Goal: Information Seeking & Learning: Understand process/instructions

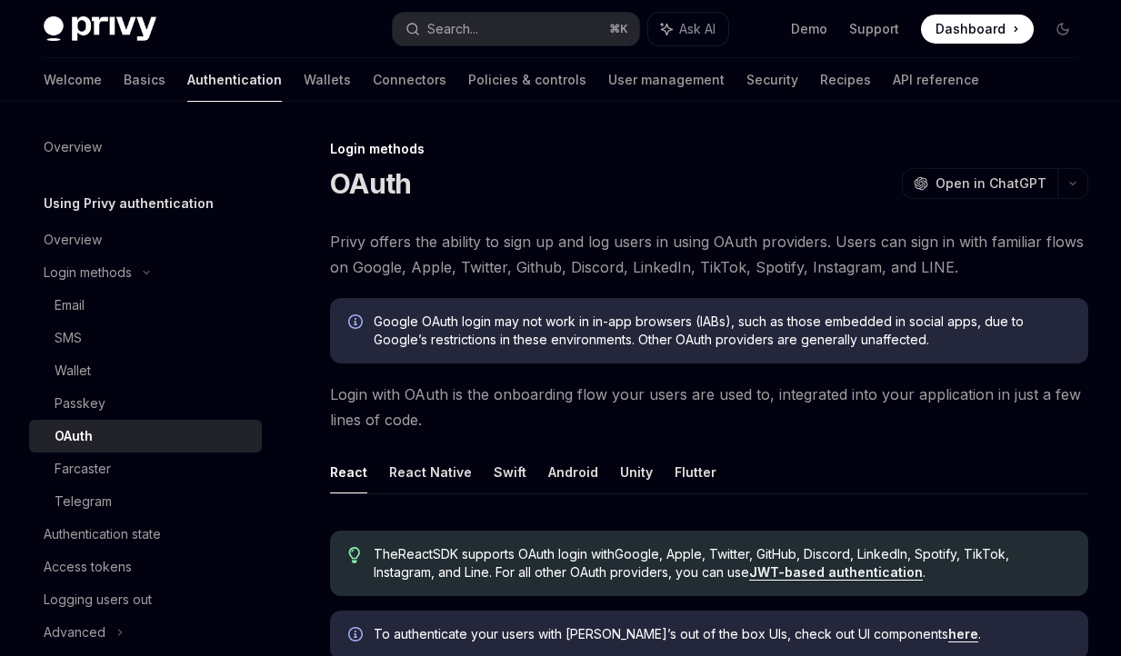
scroll to position [24, 0]
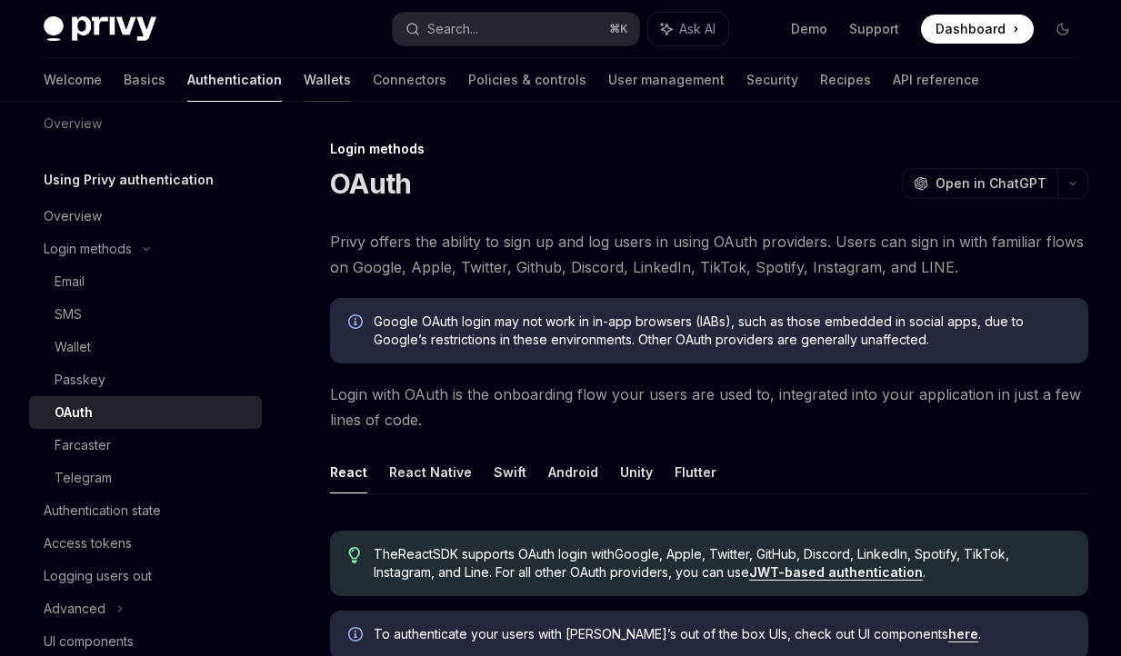
click at [304, 84] on link "Wallets" at bounding box center [327, 80] width 47 height 44
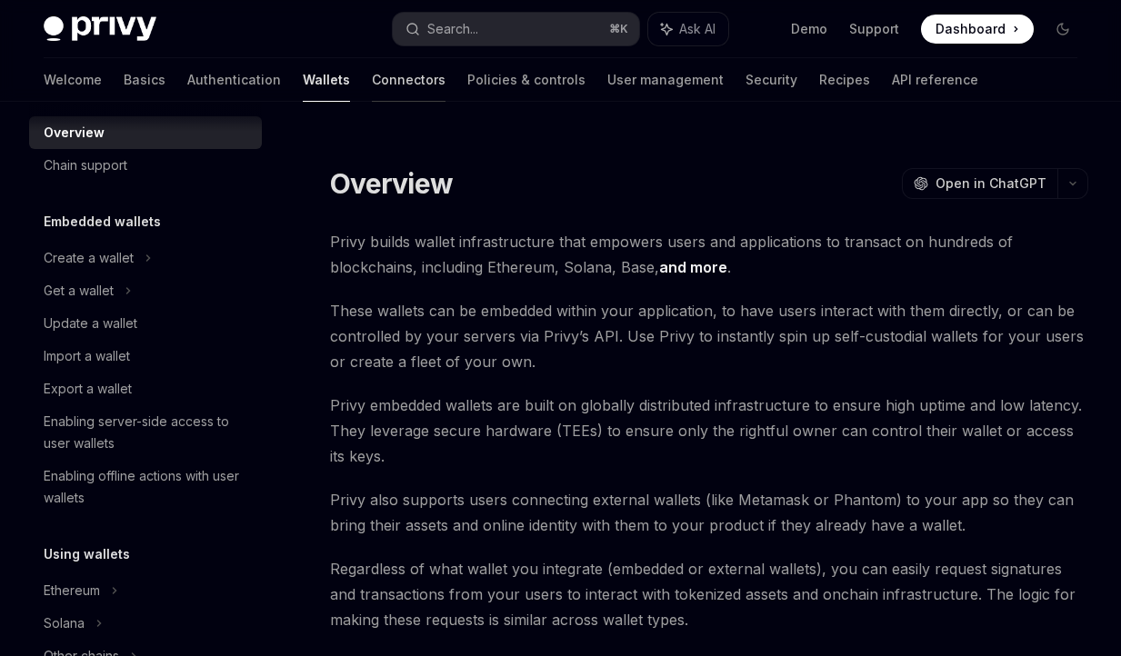
click at [372, 84] on link "Connectors" at bounding box center [409, 80] width 74 height 44
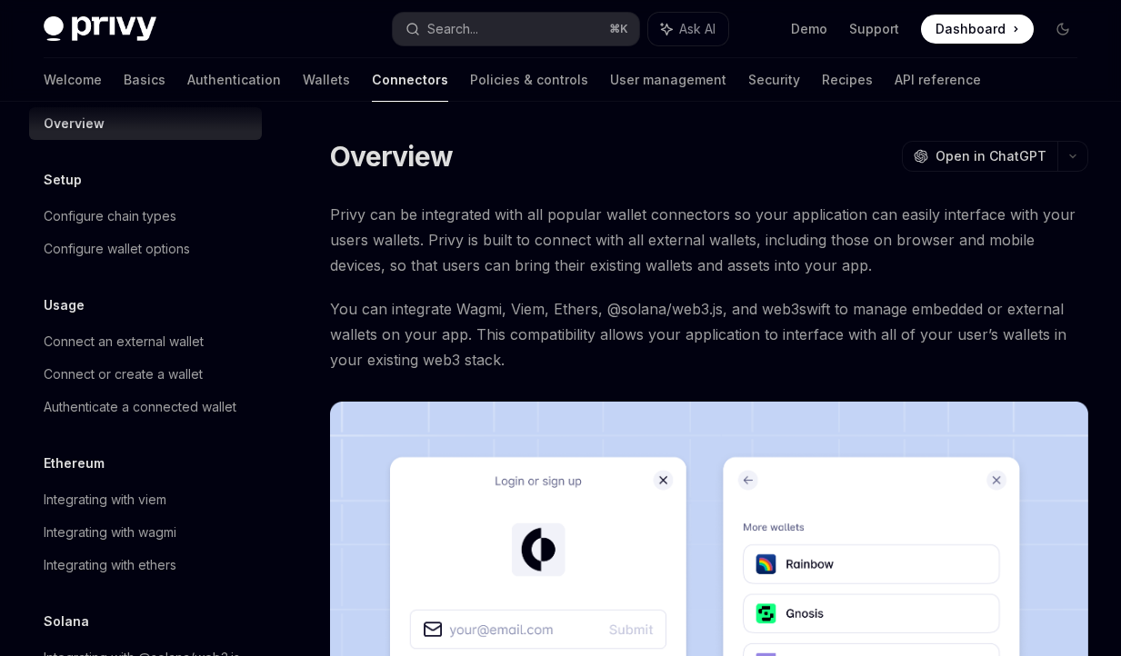
click at [265, 76] on div "Welcome Basics Authentication Wallets Connectors Policies & controls User manag…" at bounding box center [512, 80] width 937 height 44
click at [303, 77] on link "Wallets" at bounding box center [326, 80] width 47 height 44
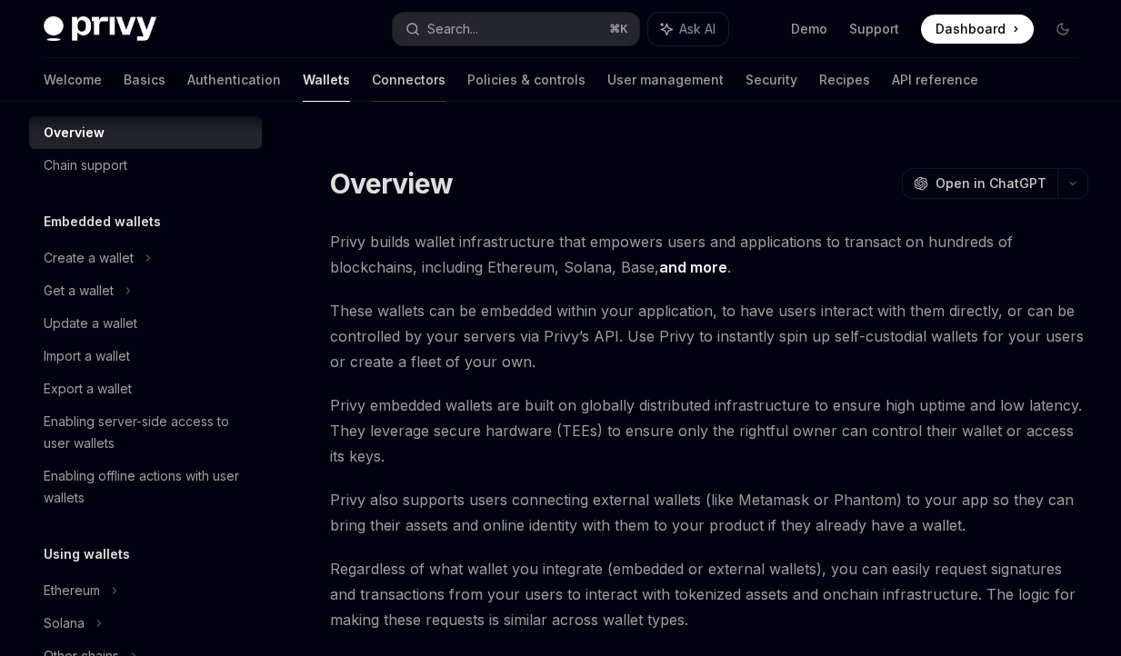
click at [372, 75] on link "Connectors" at bounding box center [409, 80] width 74 height 44
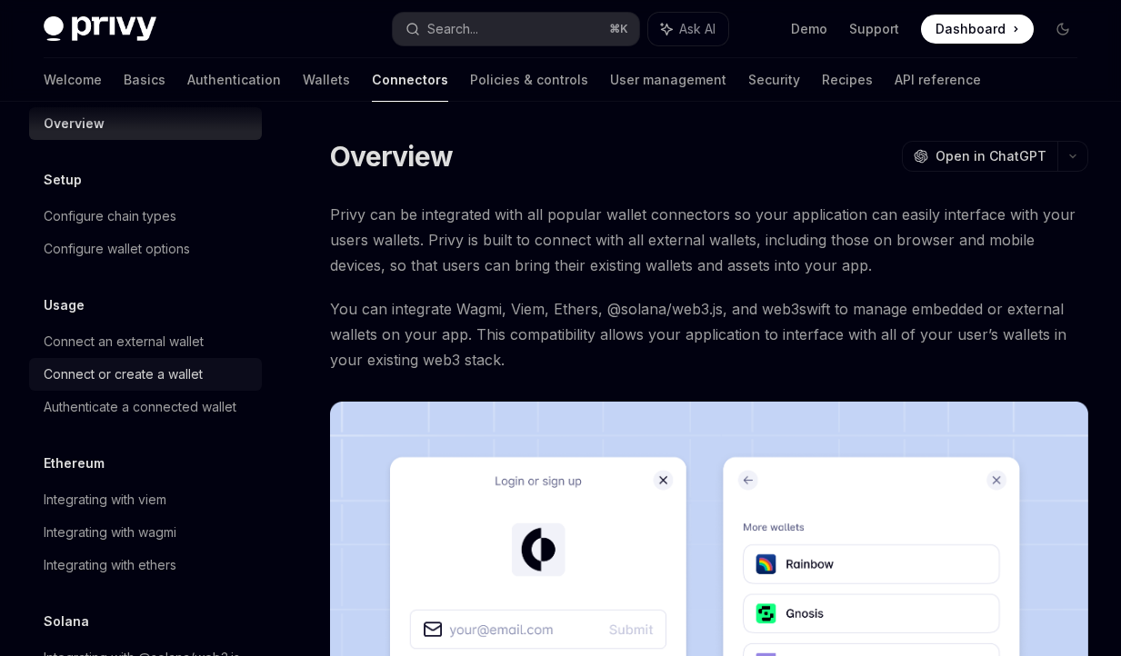
click at [166, 371] on div "Connect or create a wallet" at bounding box center [123, 375] width 159 height 22
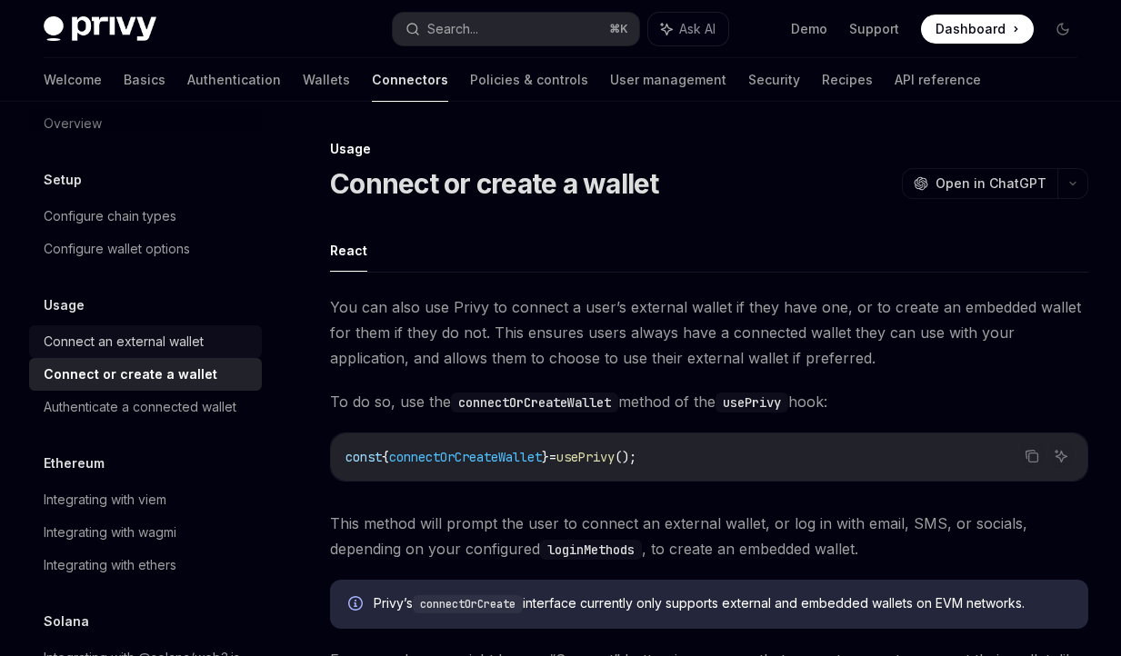
click at [174, 351] on div "Connect an external wallet" at bounding box center [124, 342] width 160 height 22
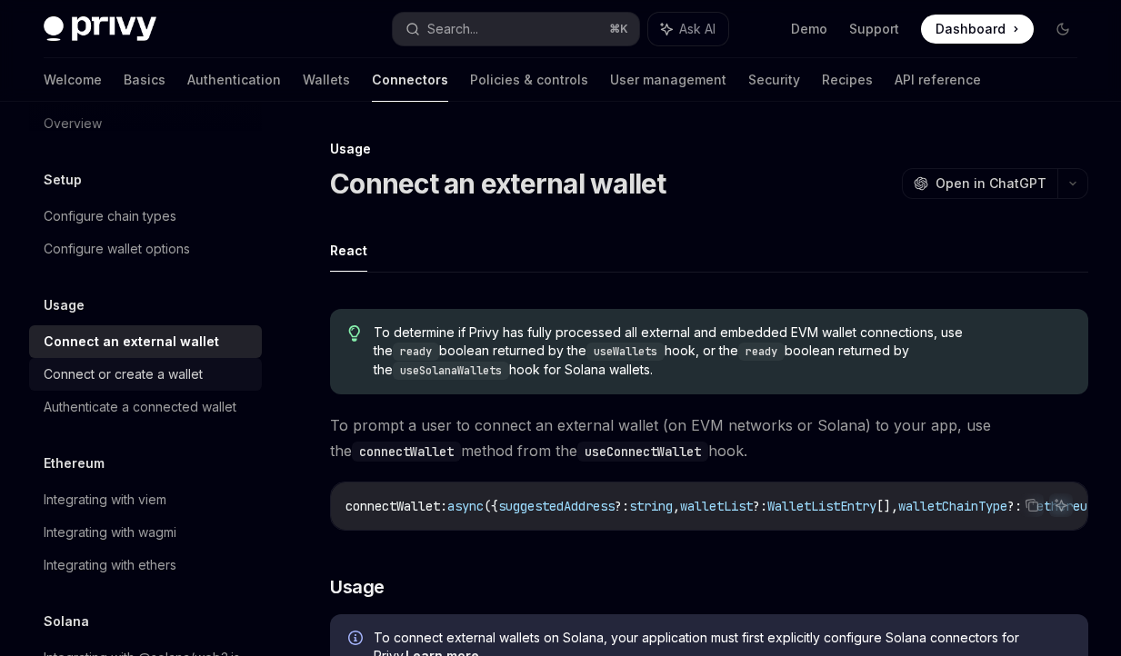
click at [153, 380] on div "Connect or create a wallet" at bounding box center [123, 375] width 159 height 22
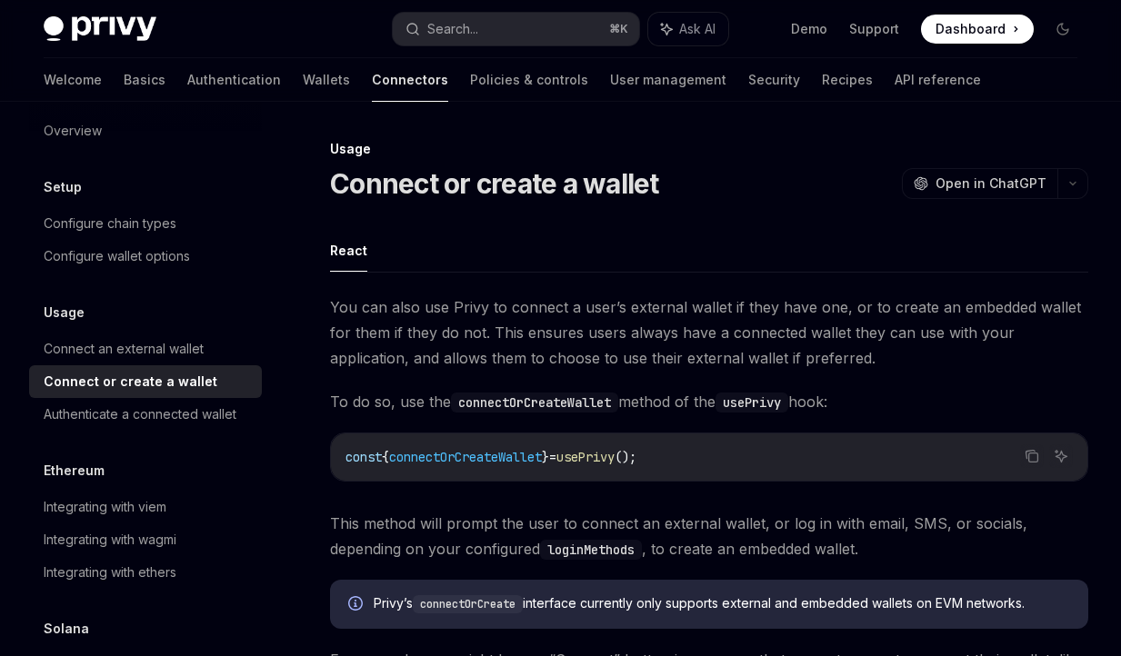
scroll to position [15, 0]
click at [174, 224] on div "Configure chain types" at bounding box center [110, 225] width 133 height 22
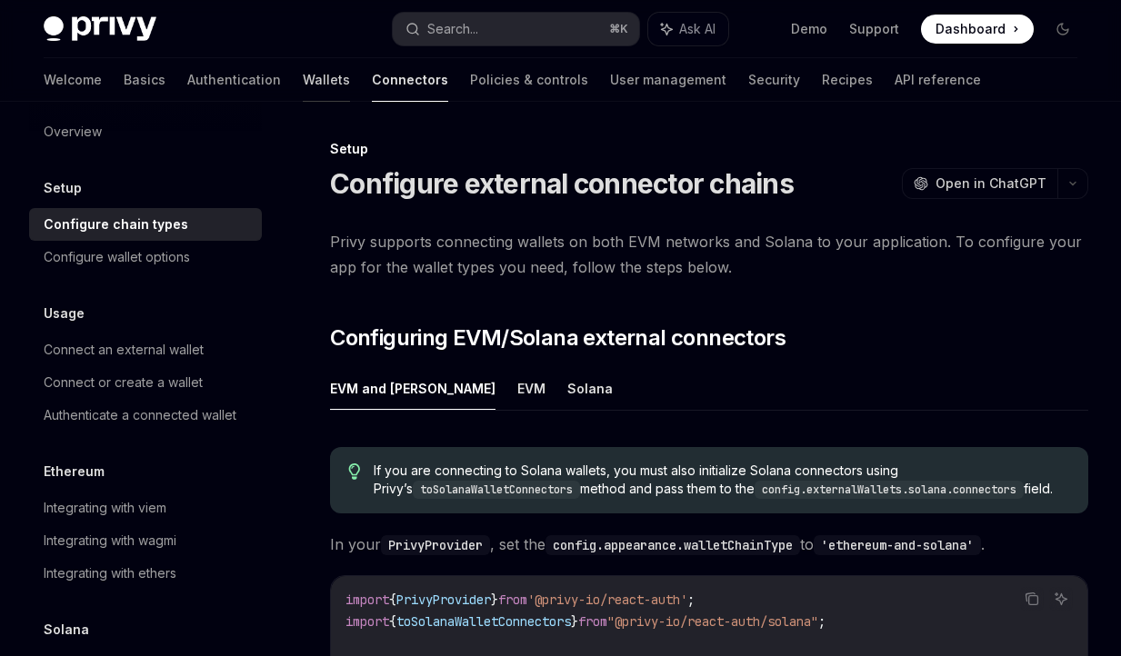
click at [303, 86] on link "Wallets" at bounding box center [326, 80] width 47 height 44
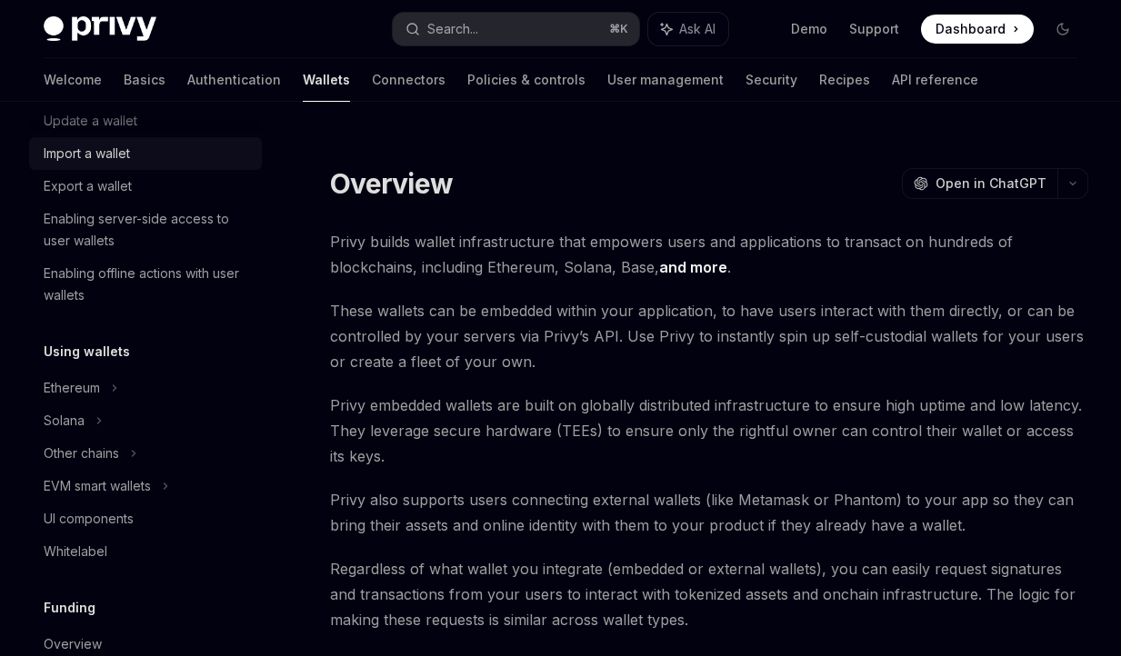
scroll to position [253, 0]
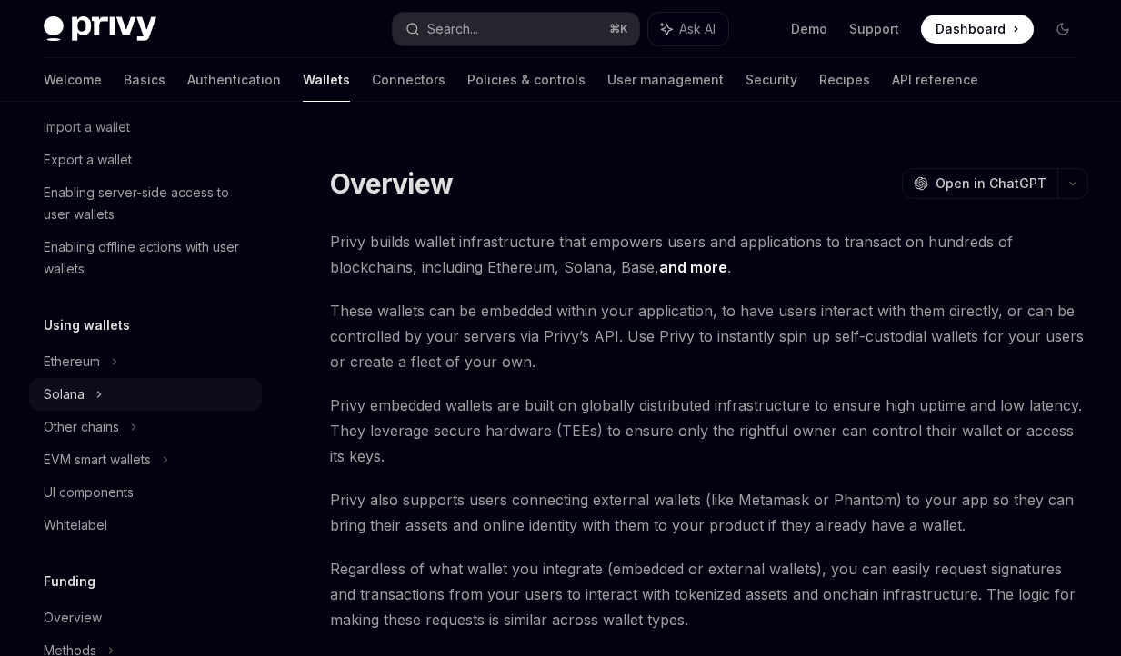
click at [74, 73] on div "Solana" at bounding box center [79, 62] width 70 height 22
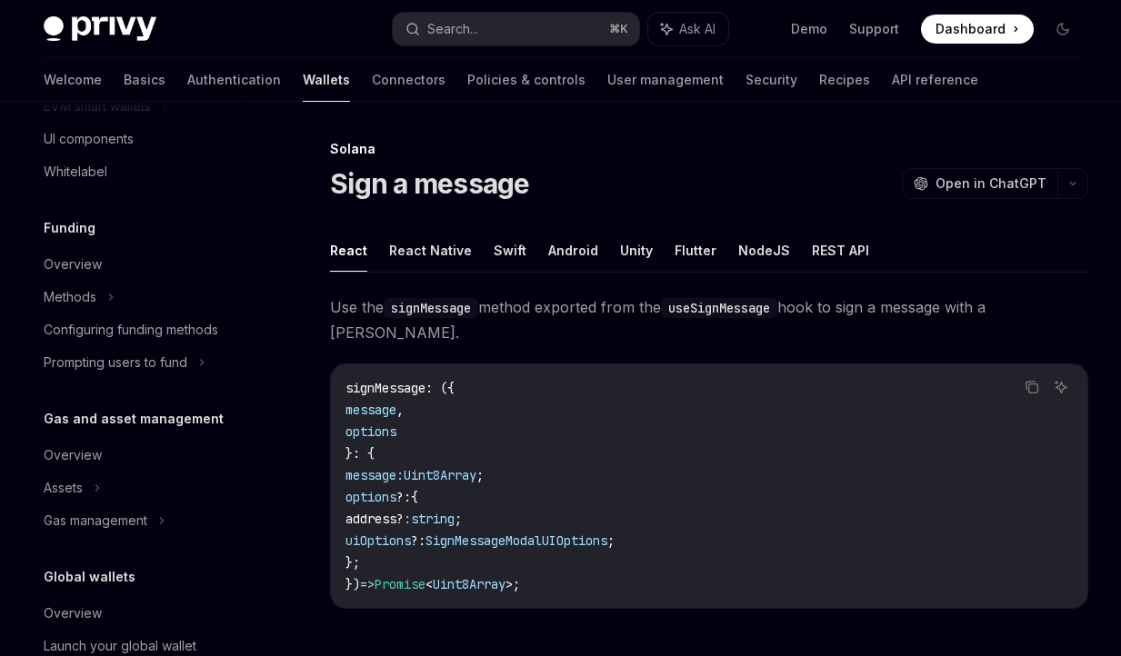
scroll to position [756, 0]
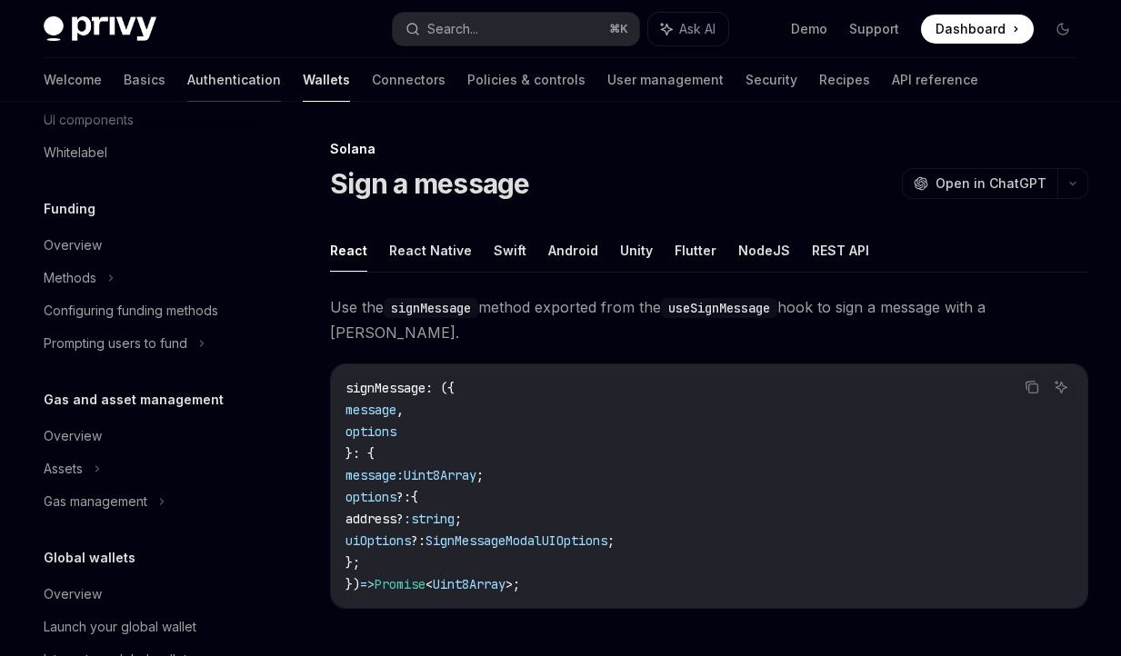
click at [187, 94] on link "Authentication" at bounding box center [234, 80] width 94 height 44
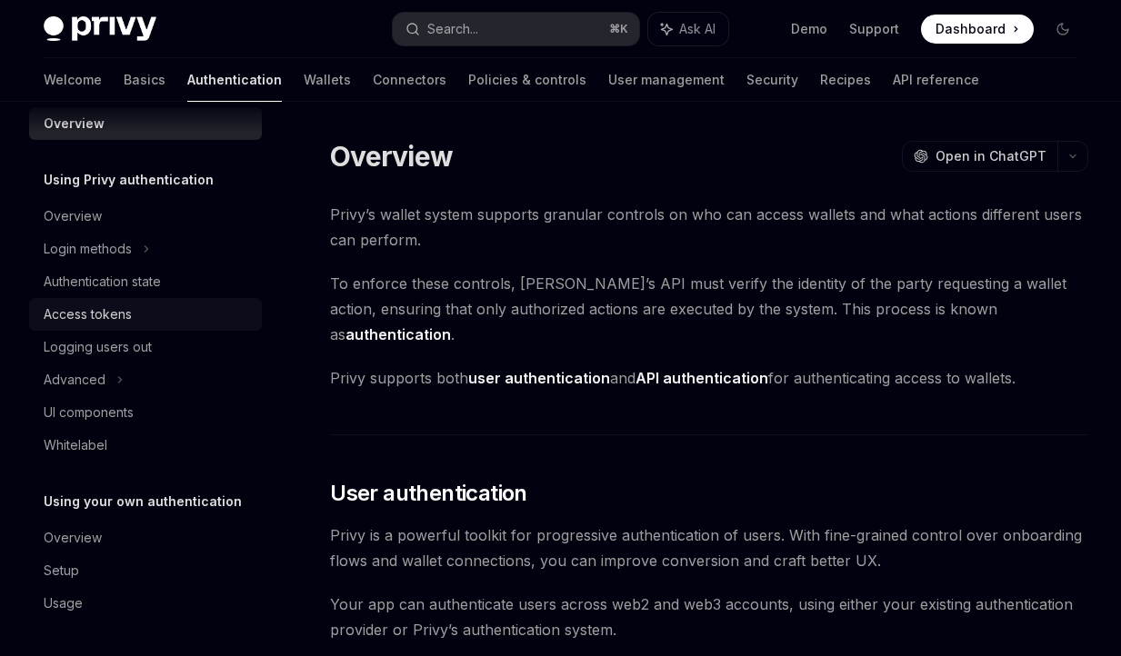
click at [145, 327] on link "Access tokens" at bounding box center [145, 314] width 233 height 33
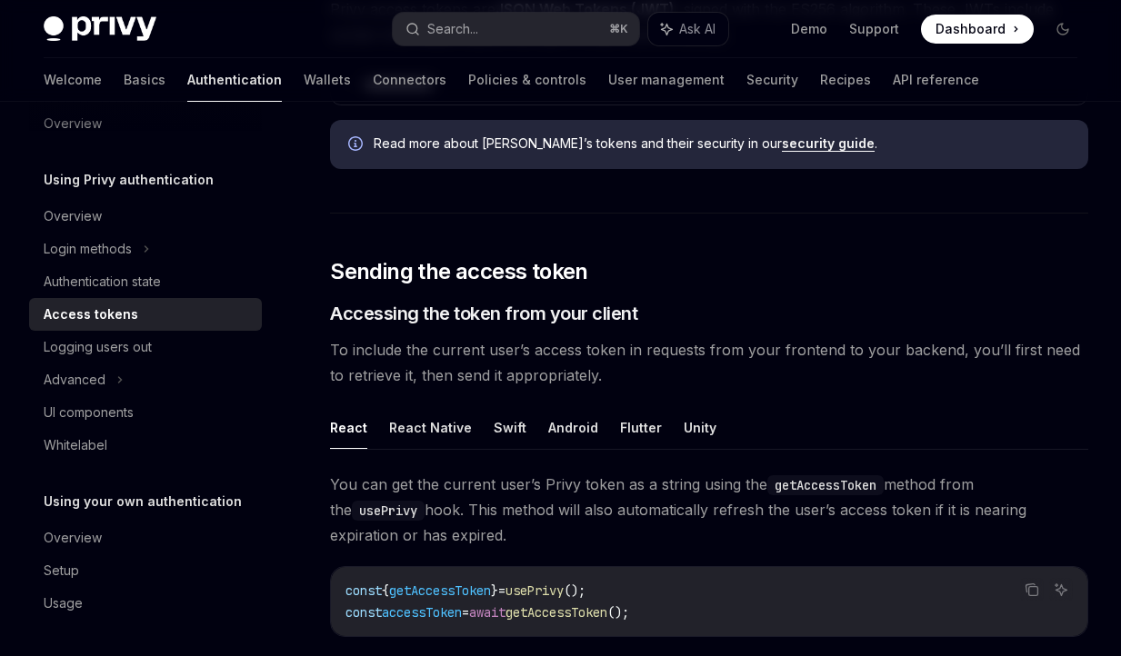
scroll to position [505, 0]
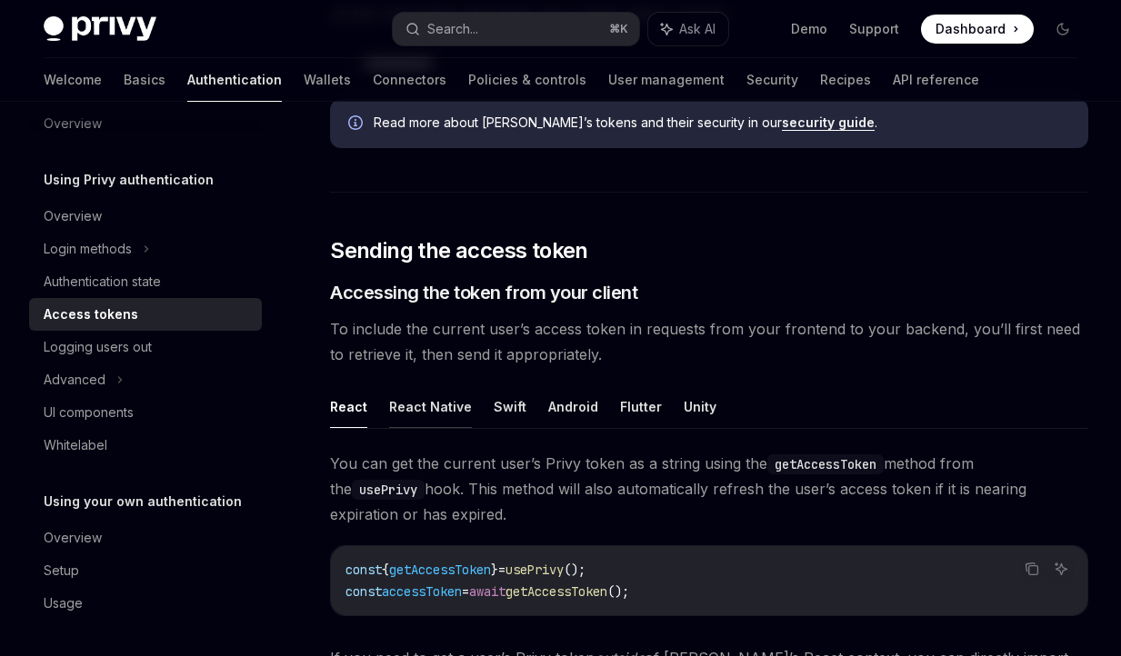
click at [414, 411] on button "React Native" at bounding box center [430, 406] width 83 height 43
type textarea "*"
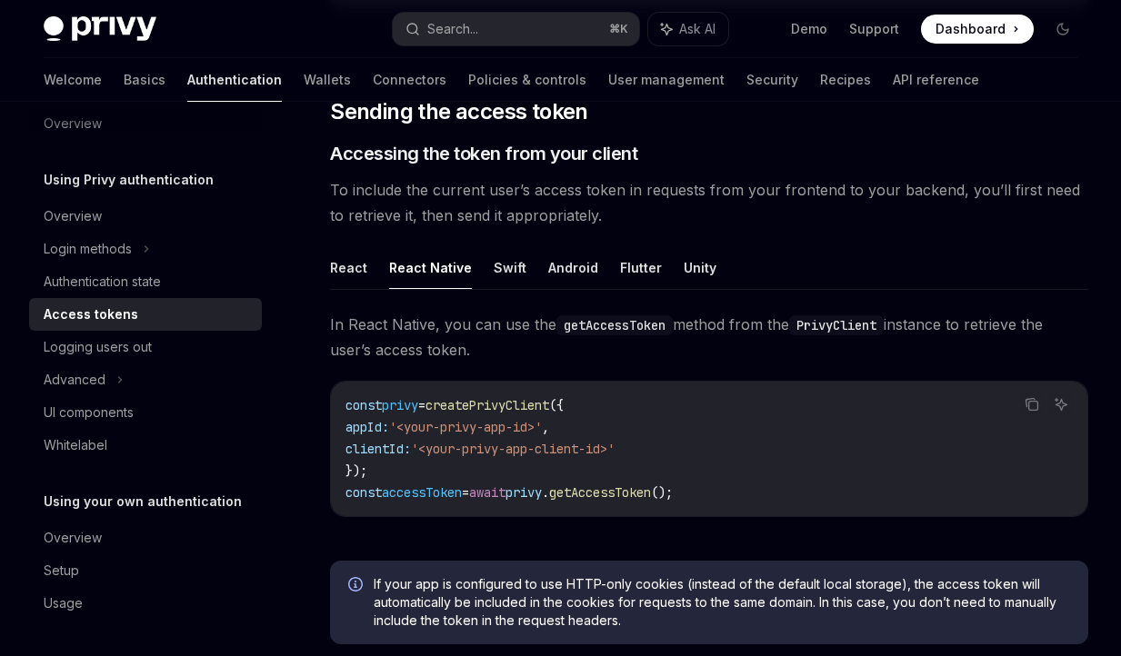
scroll to position [648, 0]
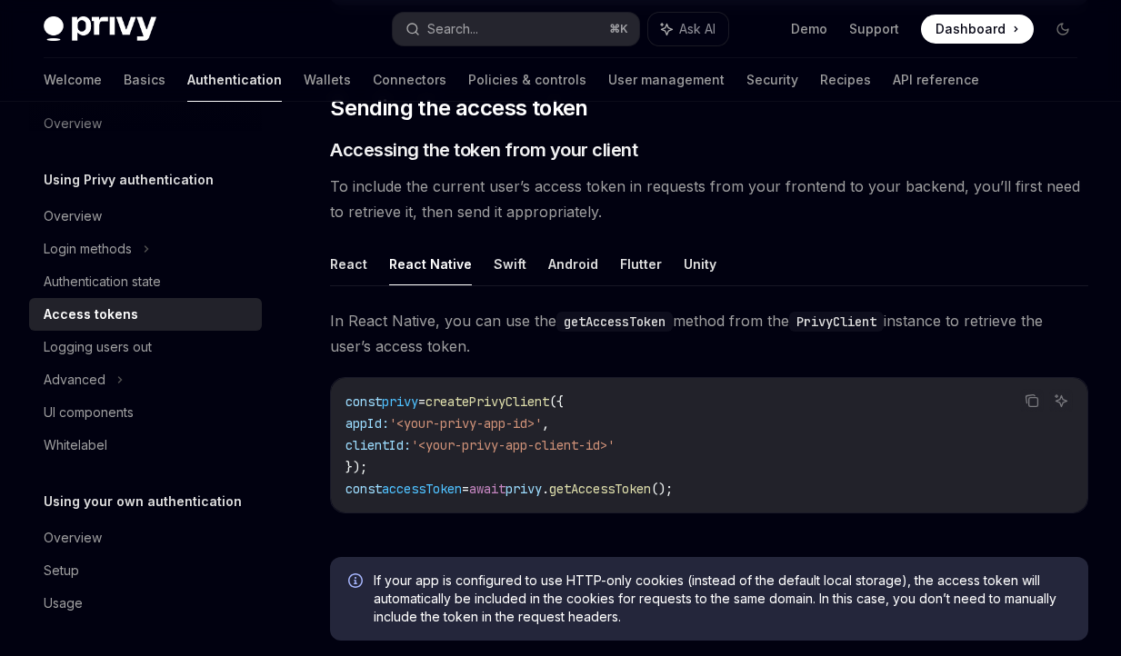
click at [549, 400] on span "createPrivyClient" at bounding box center [487, 402] width 124 height 16
copy span "createPrivyClient"
drag, startPoint x: 590, startPoint y: 496, endPoint x: 498, endPoint y: 488, distance: 92.2
click at [498, 488] on span "const accessToken = await privy . getAccessToken ();" at bounding box center [508, 489] width 327 height 16
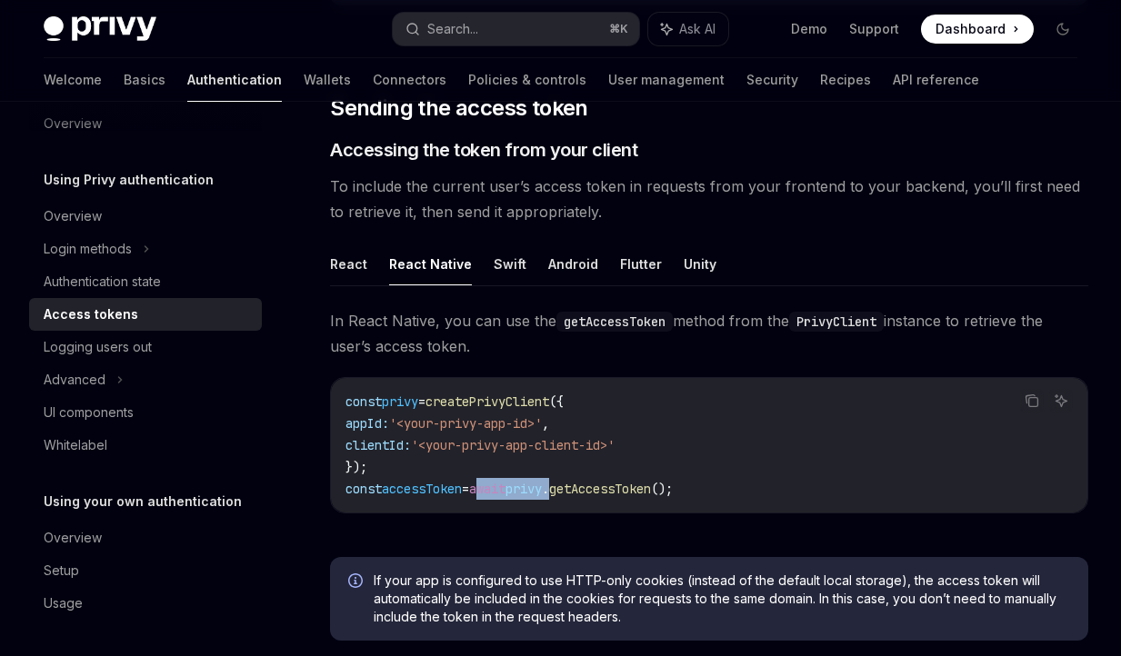
copy span "await privy ."
